Goal: Information Seeking & Learning: Compare options

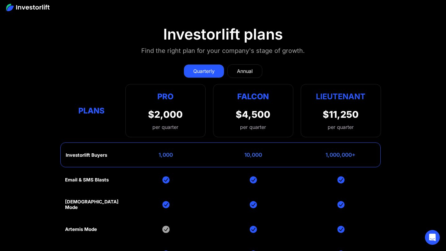
scroll to position [2730, 0]
click at [247, 74] on div "Annual" at bounding box center [245, 71] width 16 height 7
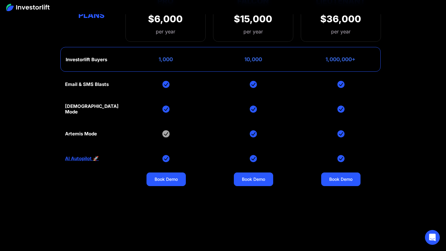
scroll to position [2827, 0]
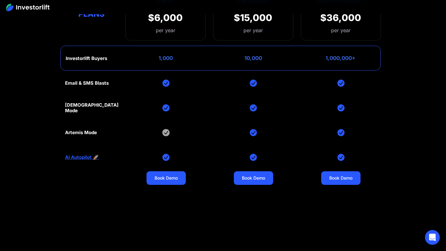
click at [86, 133] on div "Artemis Mode" at bounding box center [81, 133] width 32 height 6
click at [135, 132] on div "Email & SMS Blasts God Mode Artemis Mode AI Autopilot 🚀 Book Demo Book Demo Boo…" at bounding box center [223, 157] width 316 height 173
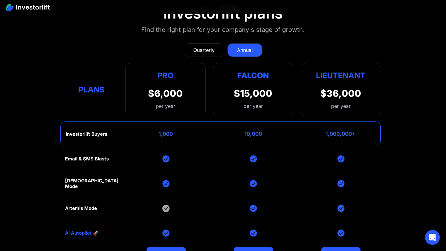
scroll to position [2746, 0]
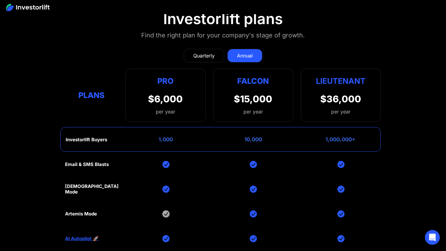
click at [167, 81] on div "Pro" at bounding box center [165, 81] width 35 height 12
click at [202, 50] on link "Quarterly" at bounding box center [204, 56] width 41 height 14
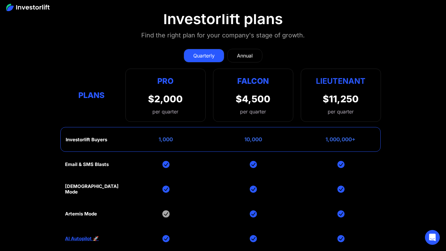
click at [164, 95] on div "$2,000" at bounding box center [165, 98] width 35 height 11
click at [213, 104] on div "Falcon $4,500 per quarter" at bounding box center [253, 95] width 80 height 53
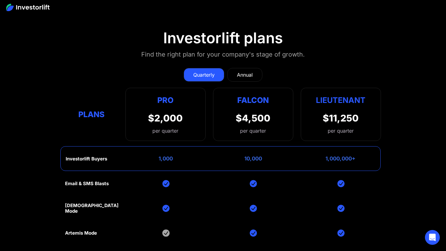
scroll to position [2726, 0]
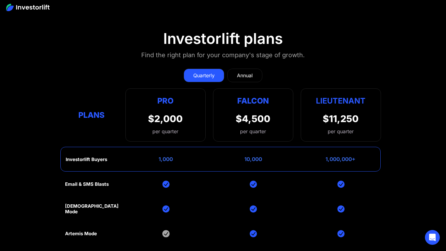
click at [250, 78] on div "Annual" at bounding box center [245, 75] width 16 height 7
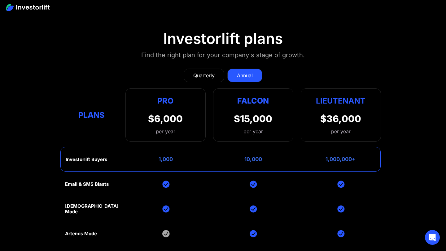
click at [197, 76] on div "Quarterly" at bounding box center [203, 75] width 21 height 7
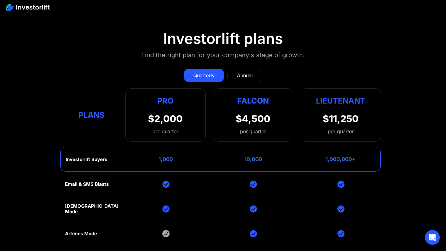
click at [158, 73] on div "Quarterly Annual" at bounding box center [223, 76] width 316 height 14
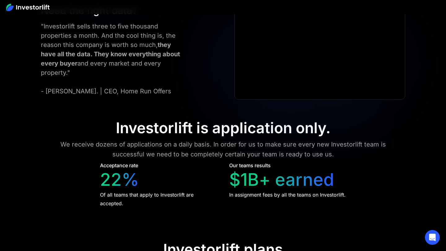
scroll to position [2487, 0]
